Goal: Check status: Check status

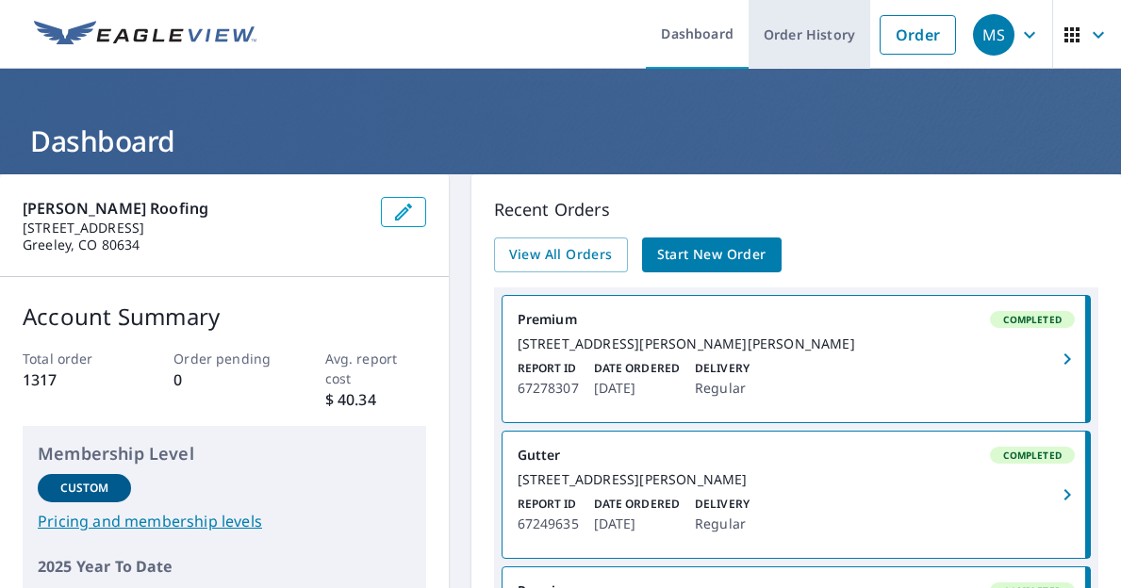
click at [780, 34] on link "Order History" at bounding box center [809, 34] width 122 height 69
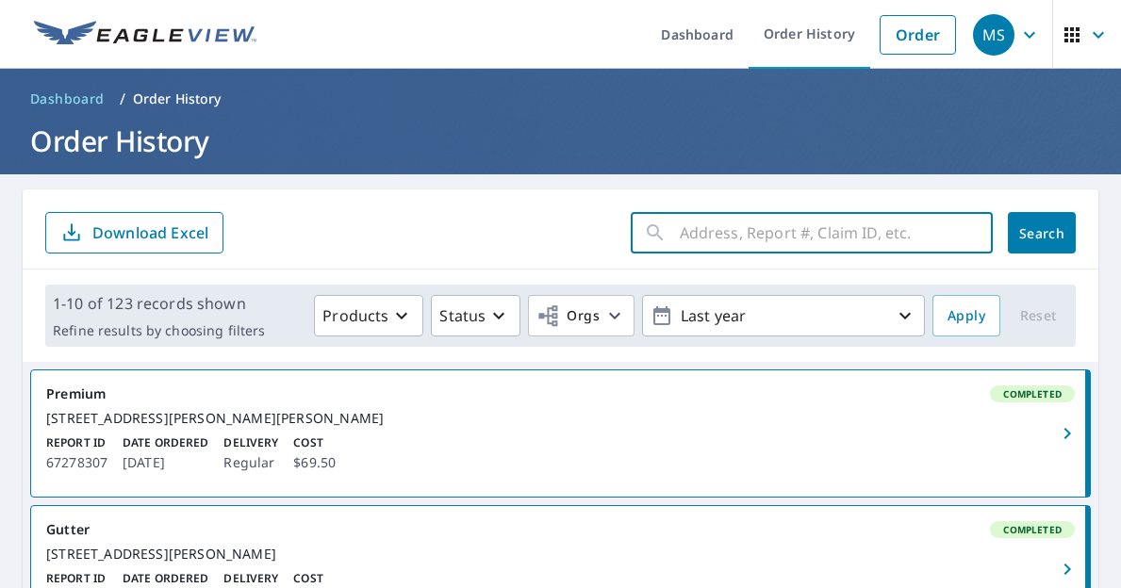
click at [740, 240] on input "text" at bounding box center [835, 232] width 313 height 53
type input "[STREET_ADDRESS]"
click button "Search" at bounding box center [1041, 232] width 68 height 41
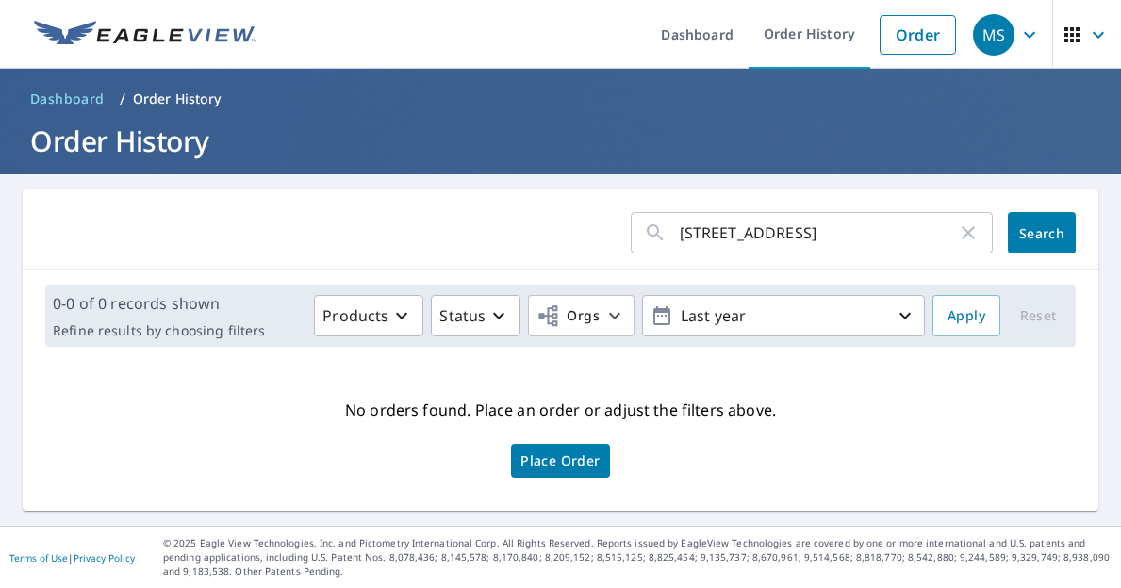
click at [957, 228] on icon "button" at bounding box center [968, 232] width 23 height 23
